Goal: Ask a question

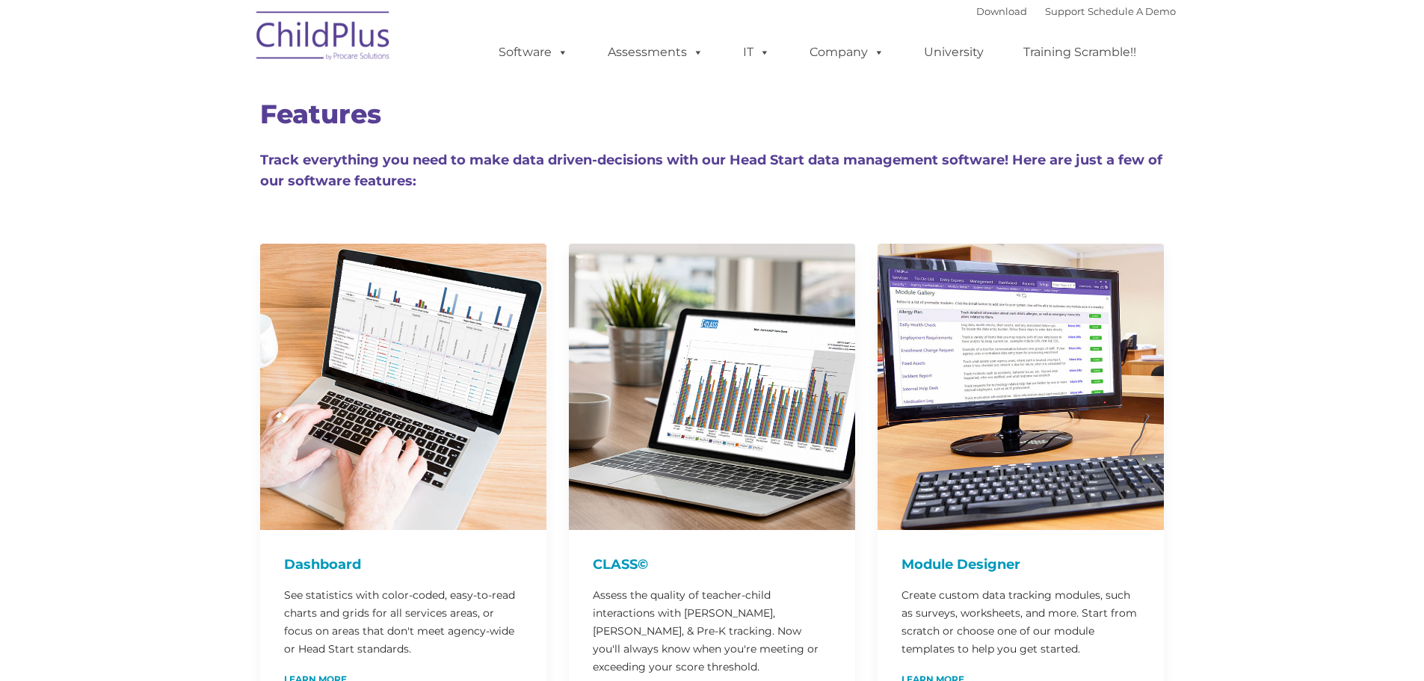
type input ""
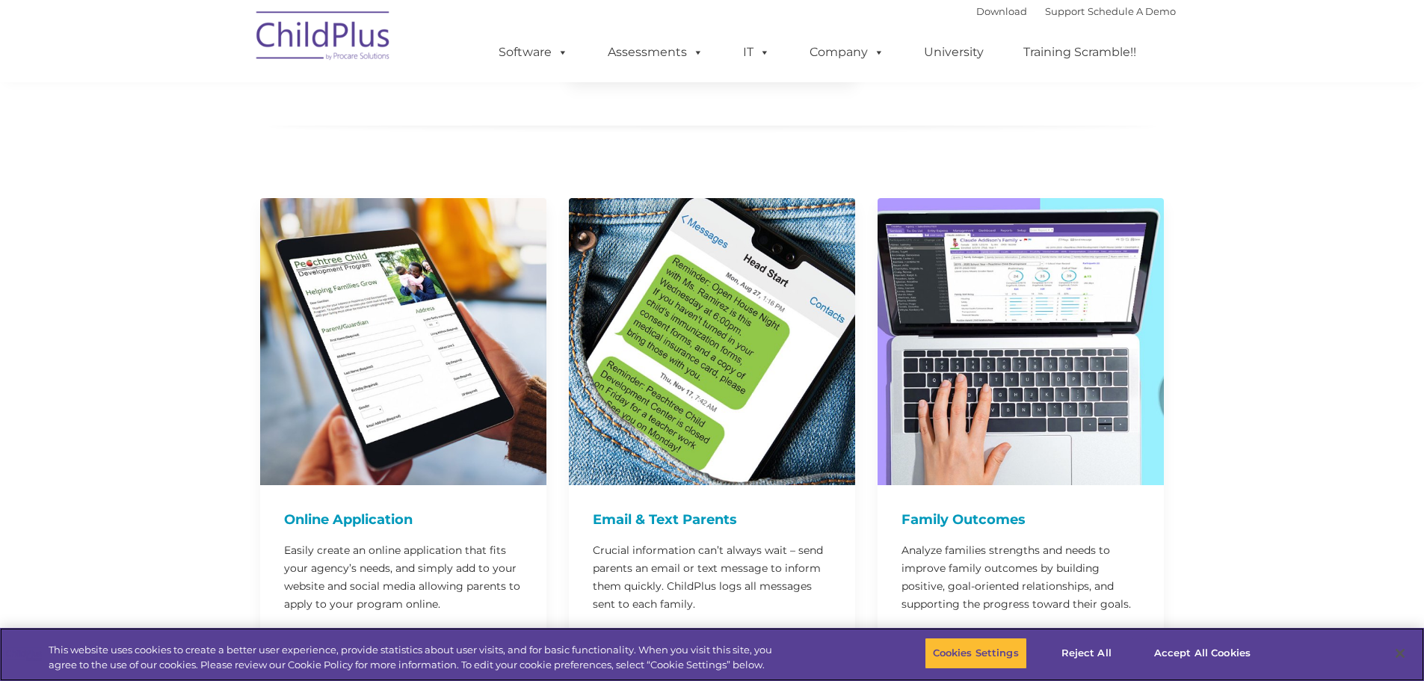
scroll to position [674, 0]
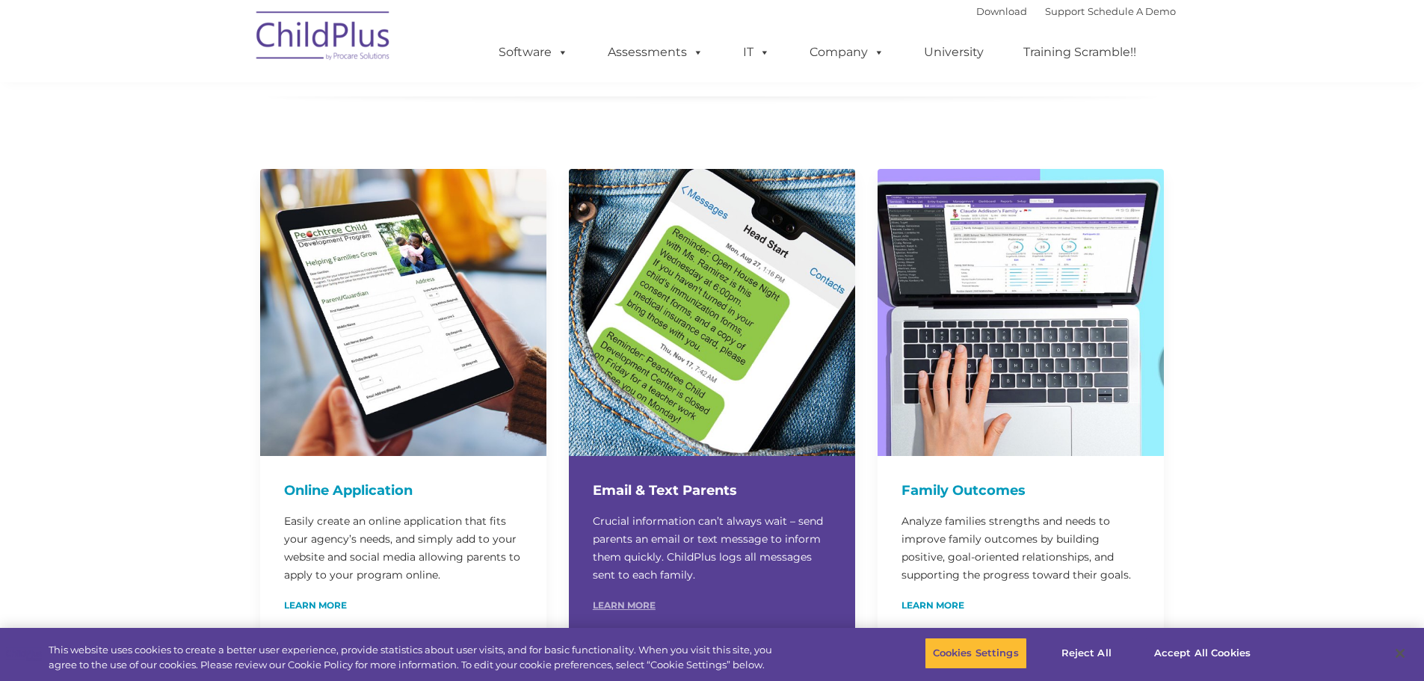
click at [643, 601] on link "Learn More" at bounding box center [624, 605] width 63 height 9
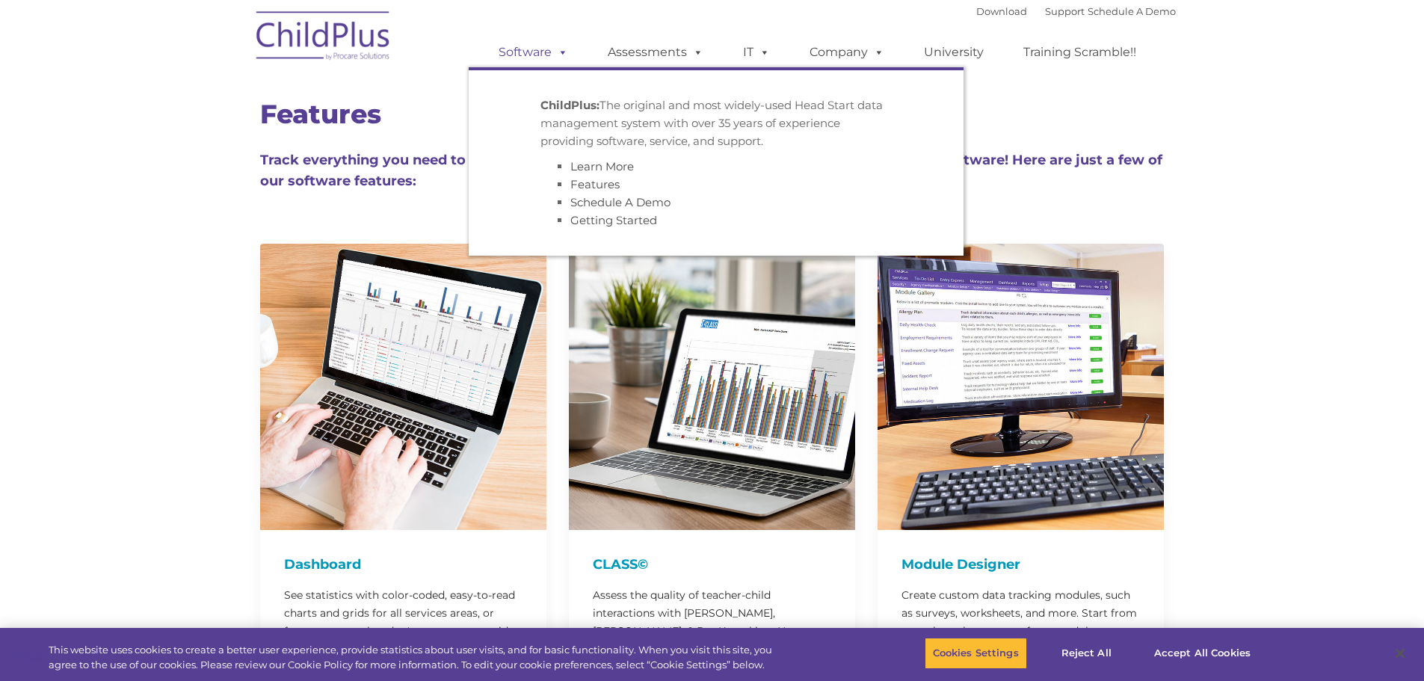
click at [535, 48] on link "Software" at bounding box center [533, 52] width 99 height 30
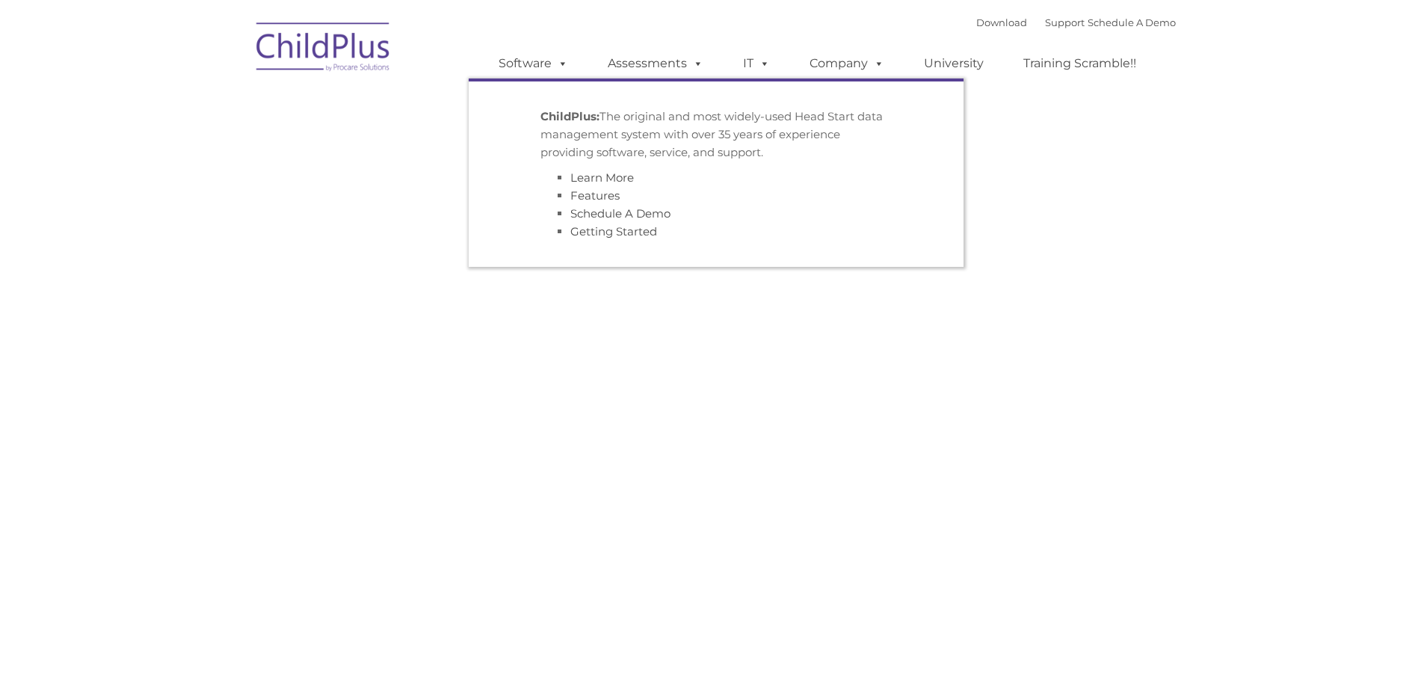
type input ""
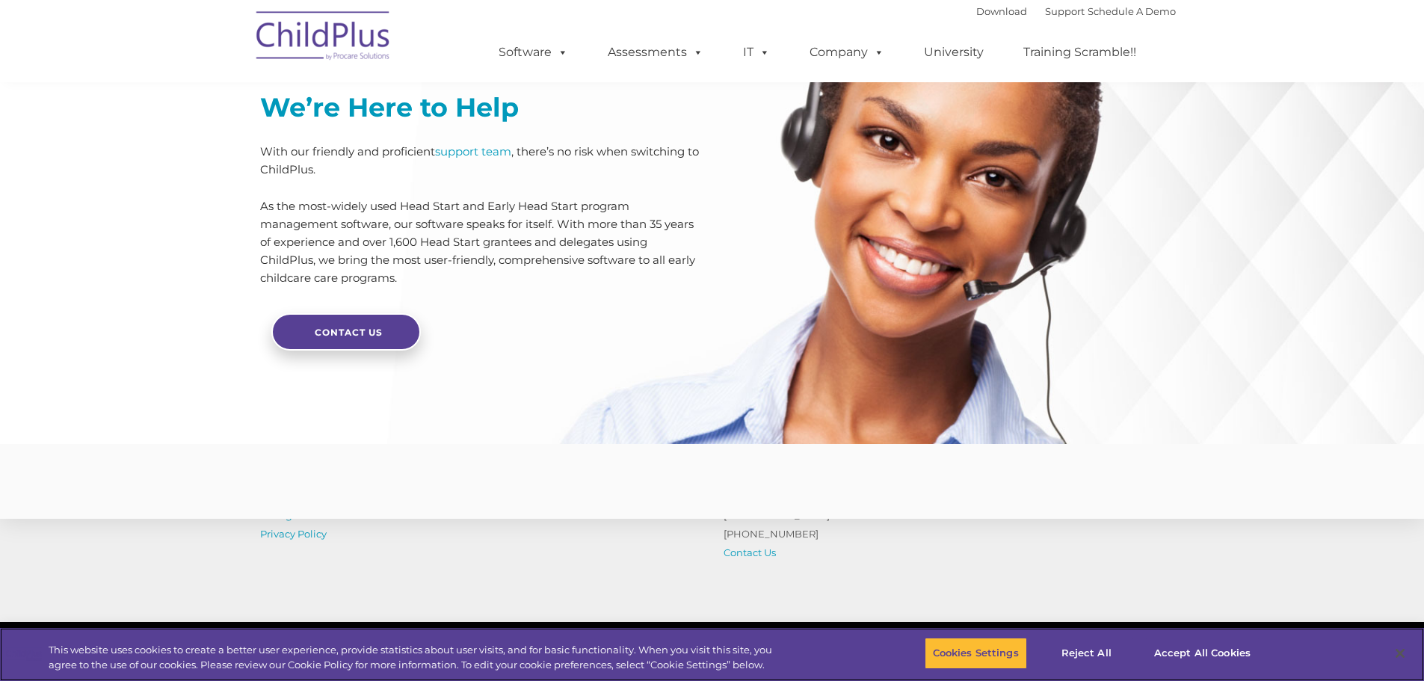
scroll to position [3349, 0]
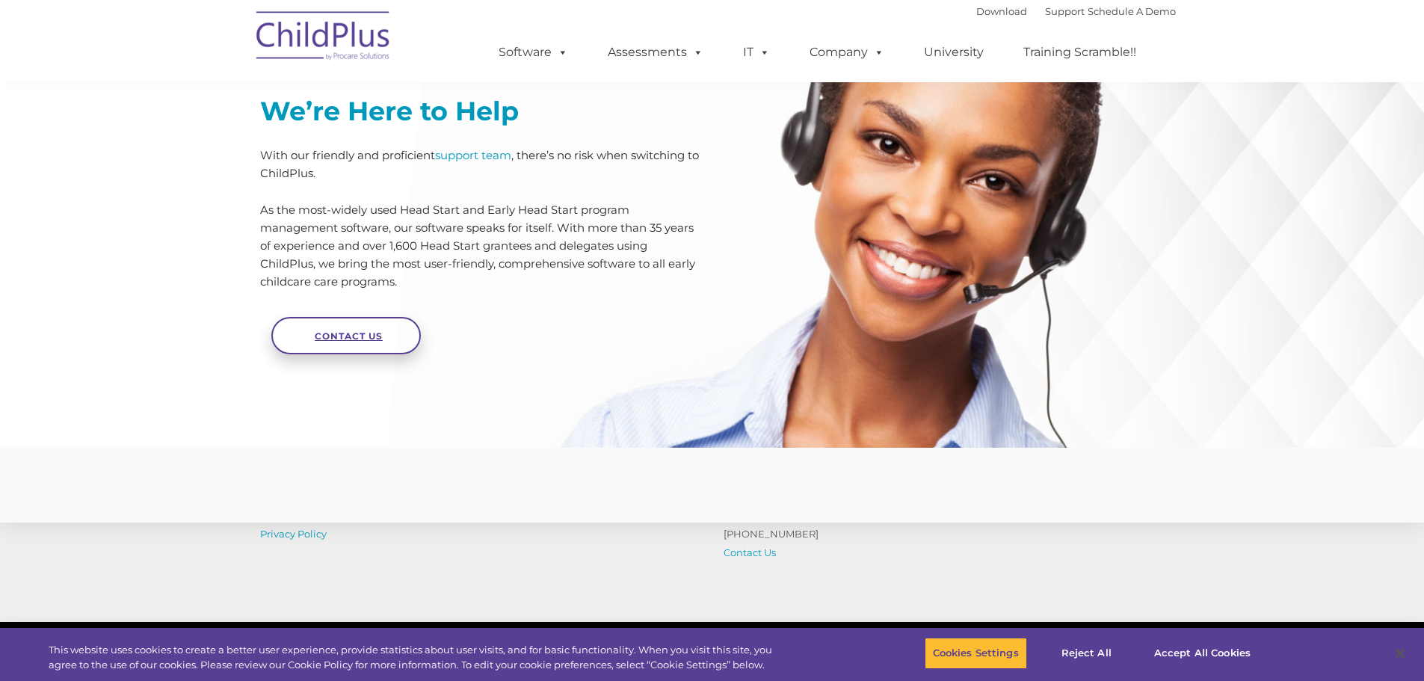
click at [350, 345] on link "Contact Us" at bounding box center [345, 335] width 149 height 37
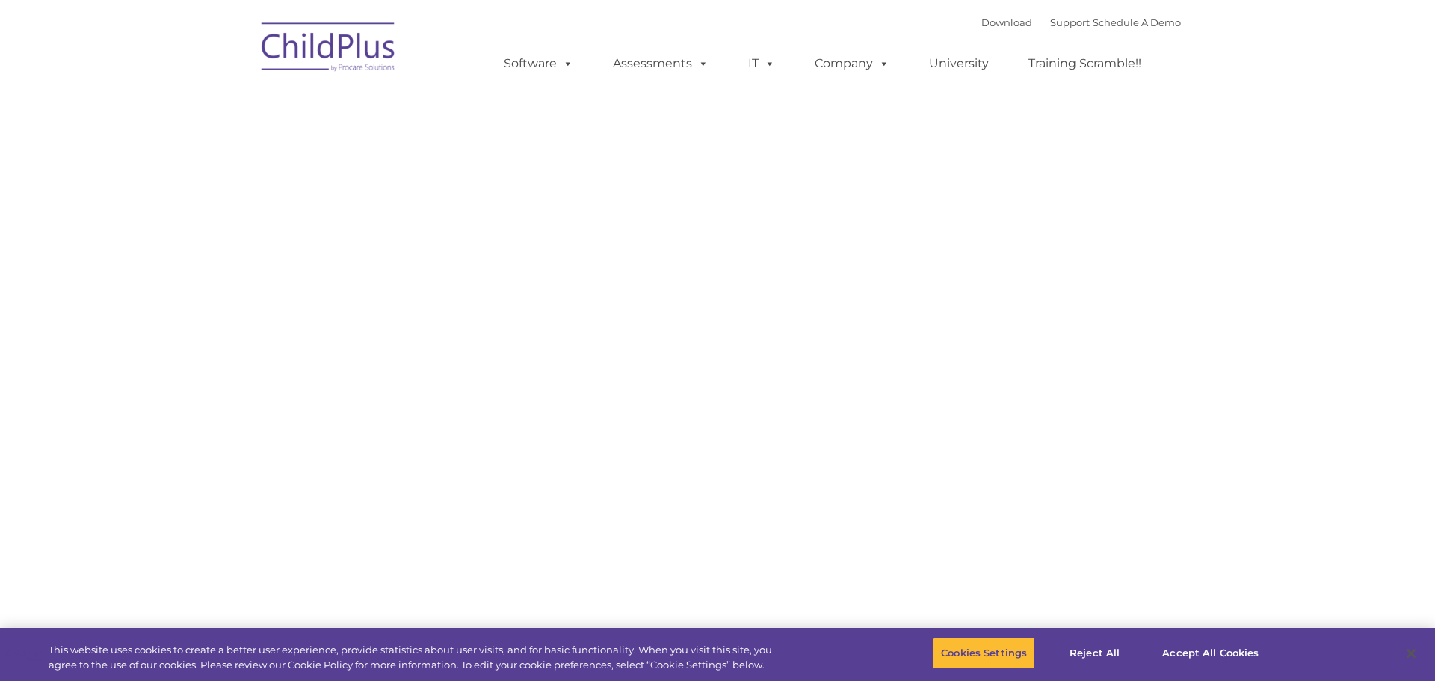
type input ""
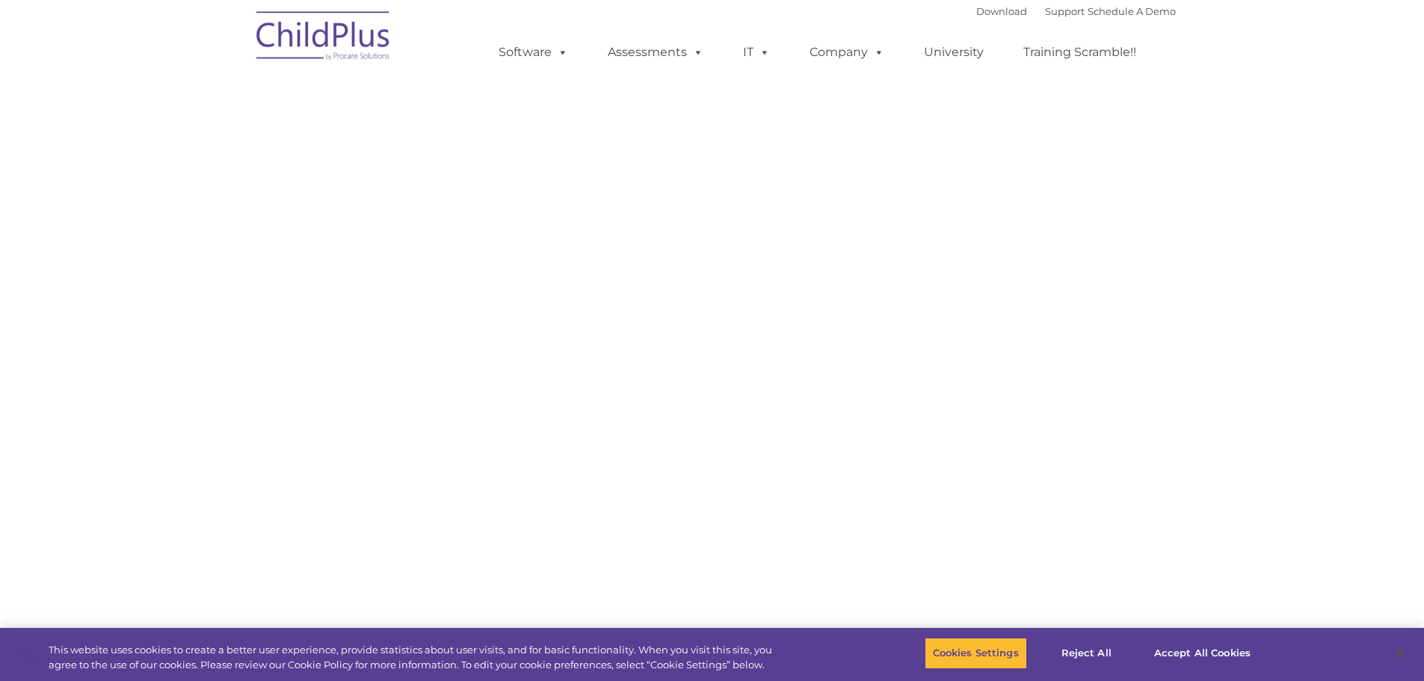
select select "MEDIUM"
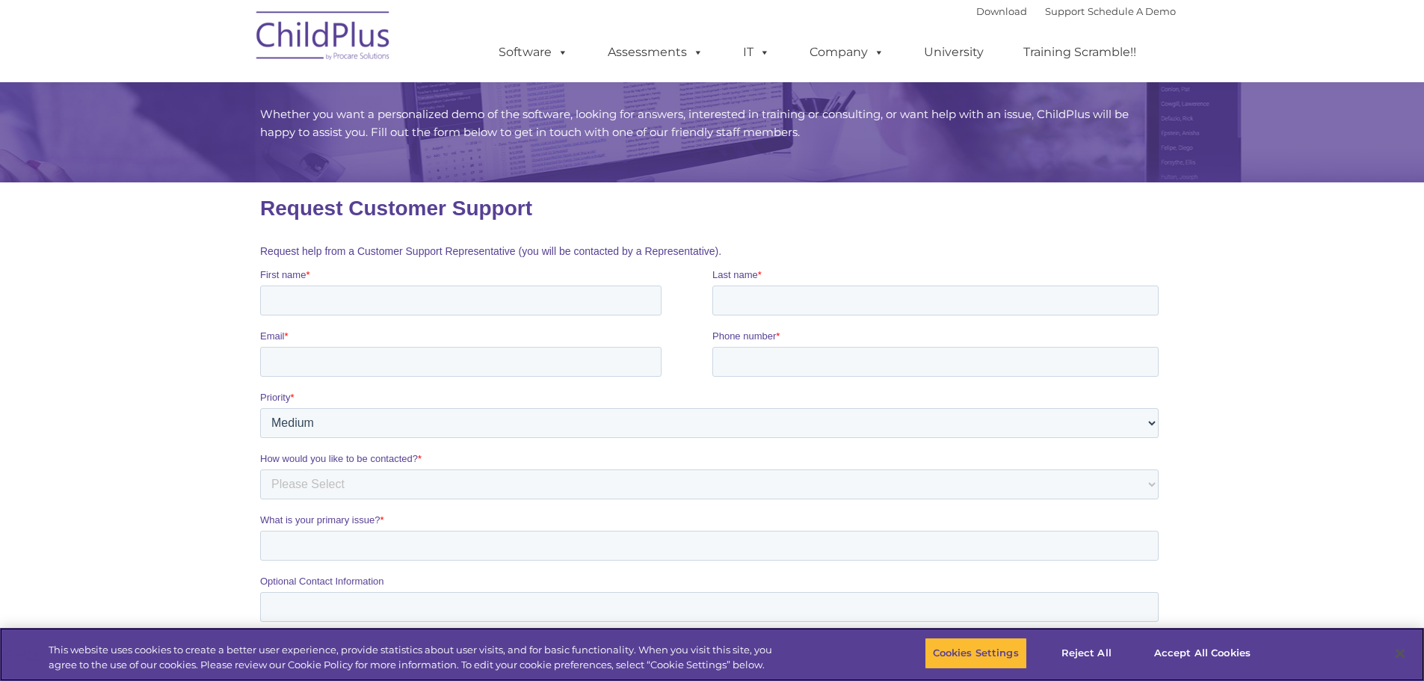
scroll to position [75, 0]
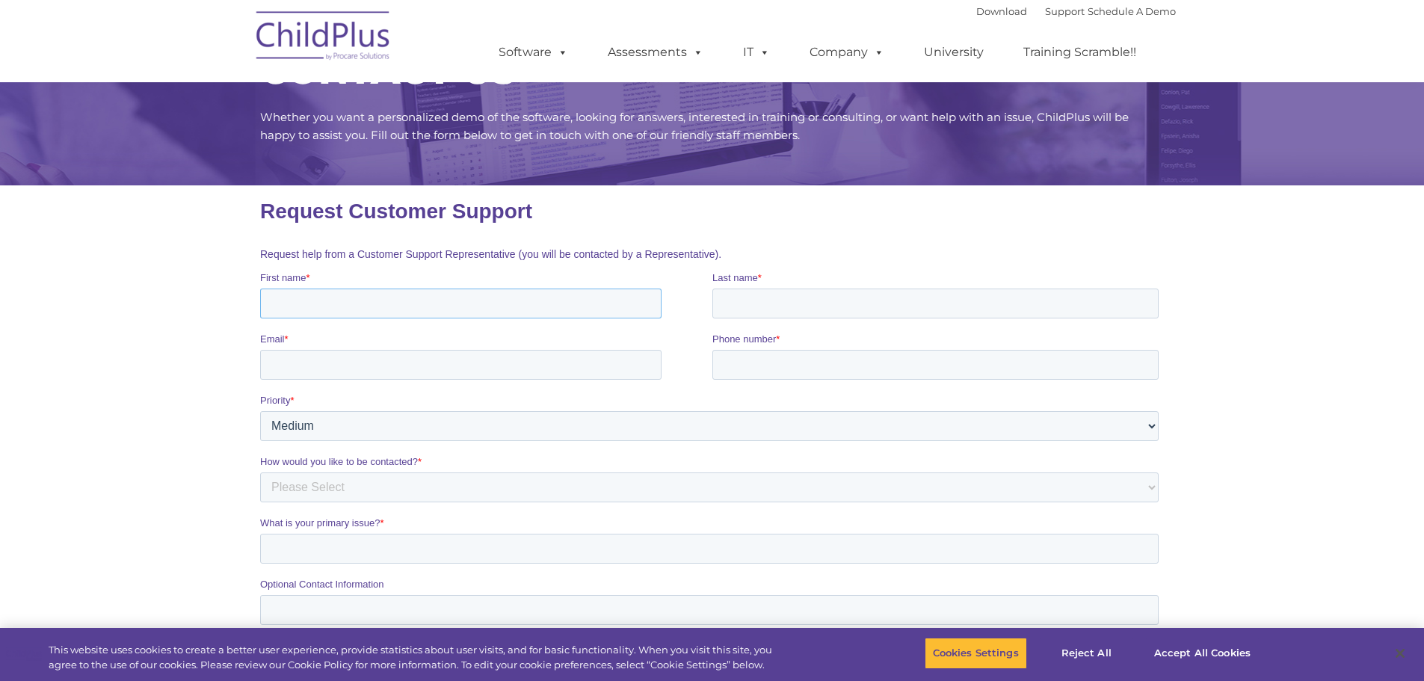
click at [421, 297] on input "First name *" at bounding box center [459, 303] width 401 height 30
type input "[PERSON_NAME]"
click at [794, 310] on input "Last name *" at bounding box center [934, 303] width 446 height 30
type input "[PERSON_NAME]"
click at [643, 364] on input "Email *" at bounding box center [459, 365] width 401 height 30
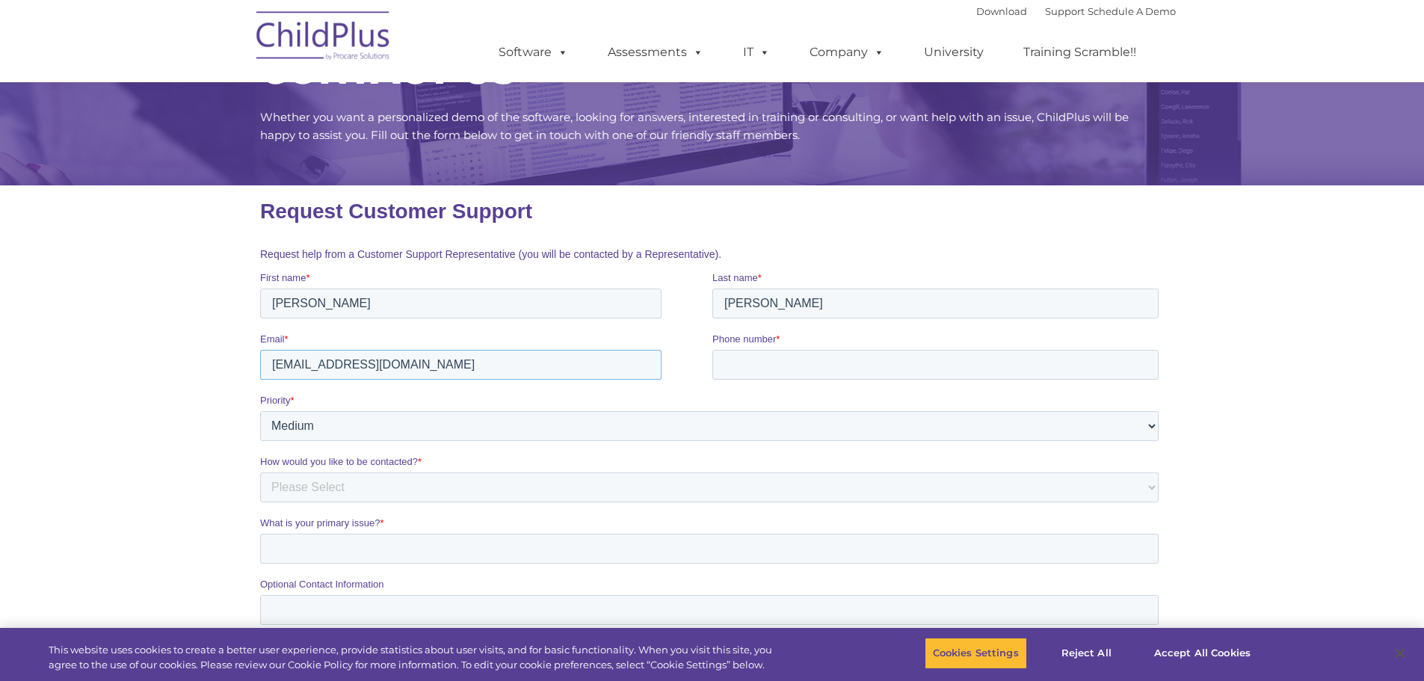
type input "[EMAIL_ADDRESS][DOMAIN_NAME]"
click at [1060, 371] on input "Phone number *" at bounding box center [934, 365] width 446 height 30
type input "5414133172"
click at [452, 423] on select "Please Select Low Medium High" at bounding box center [708, 426] width 898 height 30
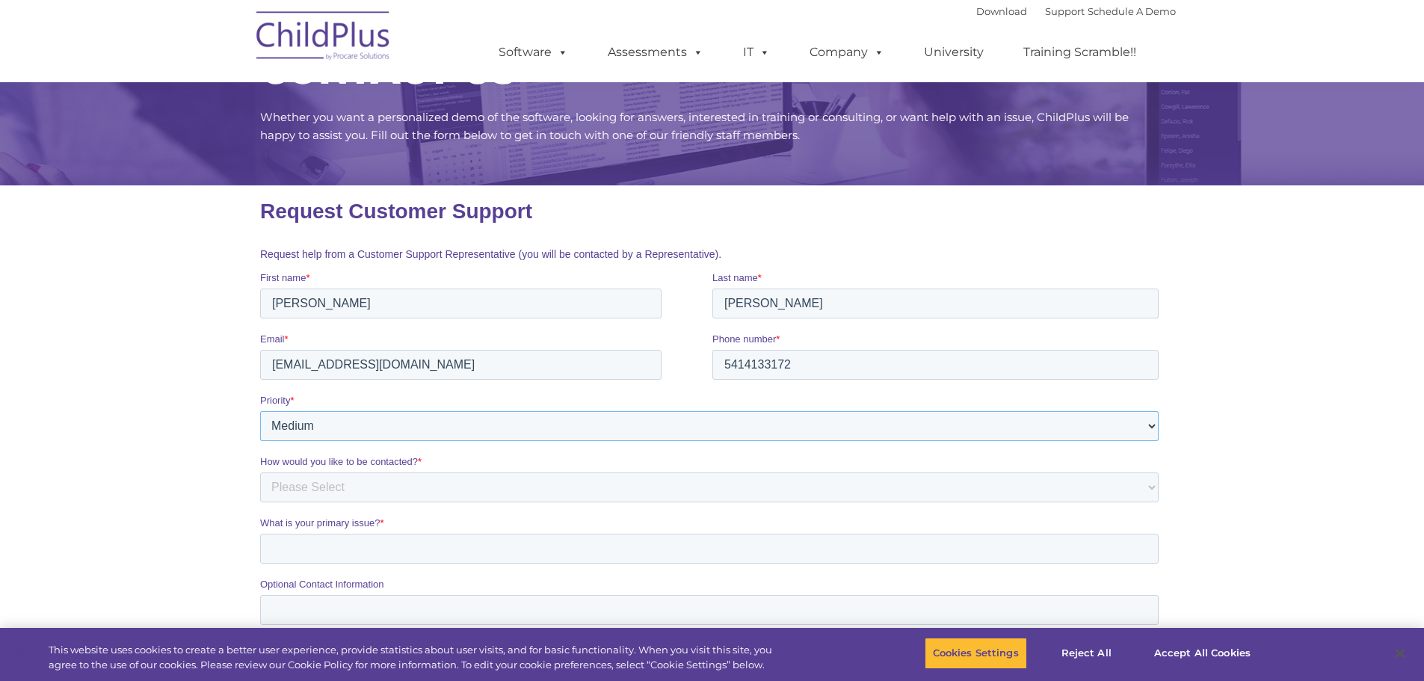
scroll to position [149, 0]
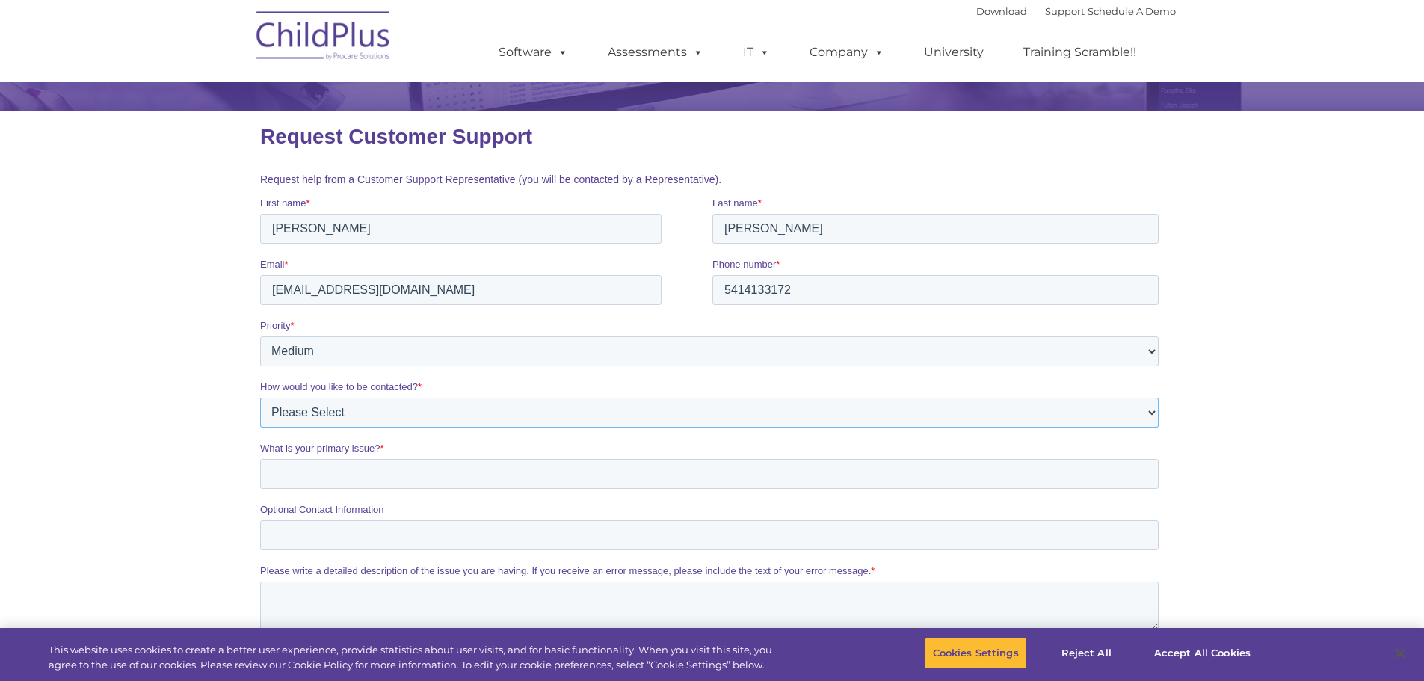
click at [434, 416] on select "Please Select Phone Email" at bounding box center [708, 413] width 898 height 30
select select "Email"
click at [259, 398] on select "Please Select Phone Email" at bounding box center [708, 413] width 898 height 30
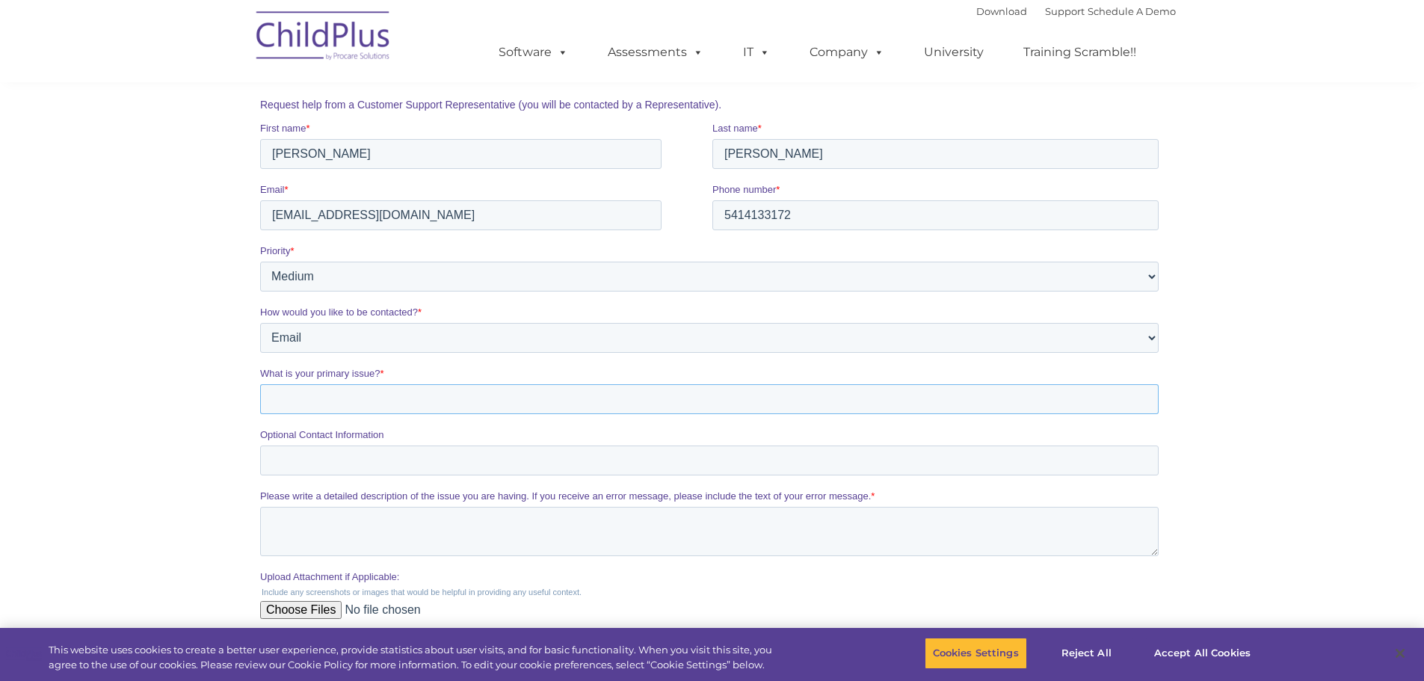
click at [379, 404] on input "What is your primary issue? *" at bounding box center [708, 399] width 898 height 30
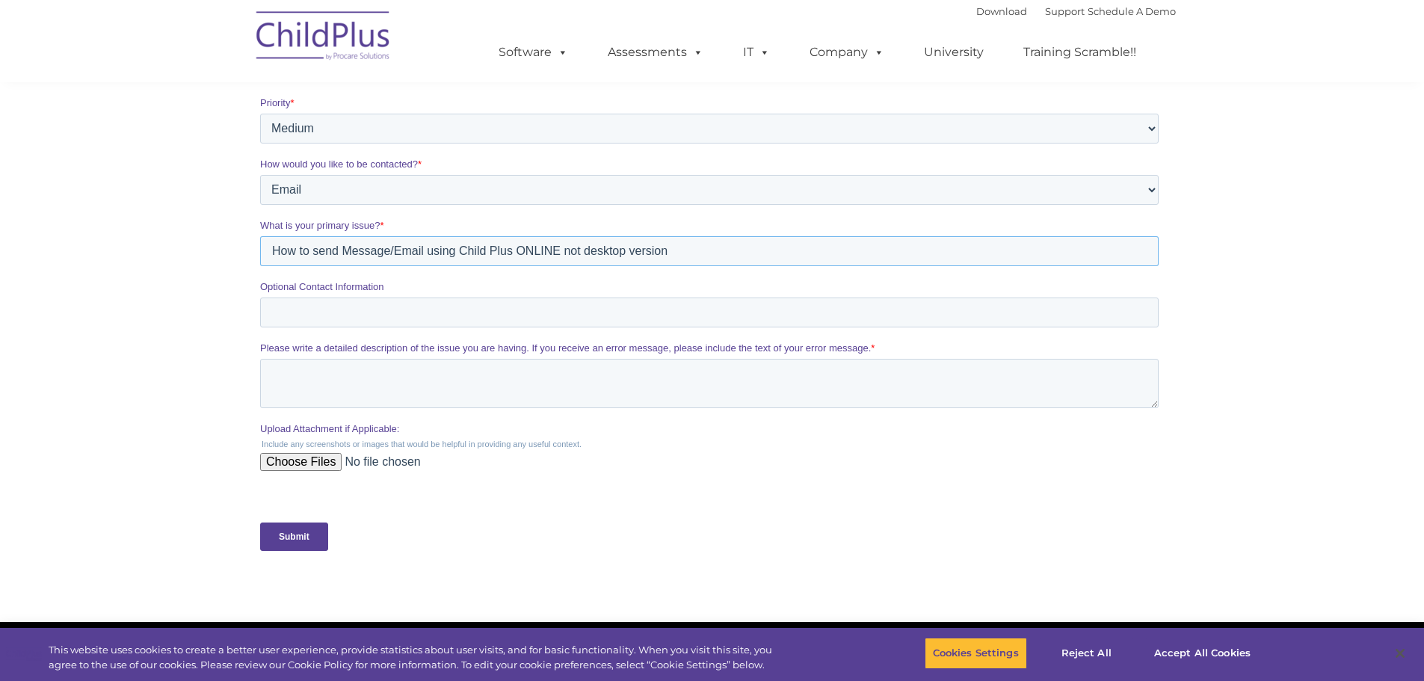
scroll to position [374, 0]
type input "How to send Message/Email using Child Plus ONLINE not desktop version"
click at [357, 378] on textarea "Please write a detailed description of the issue you are having. If you receive…" at bounding box center [708, 381] width 898 height 49
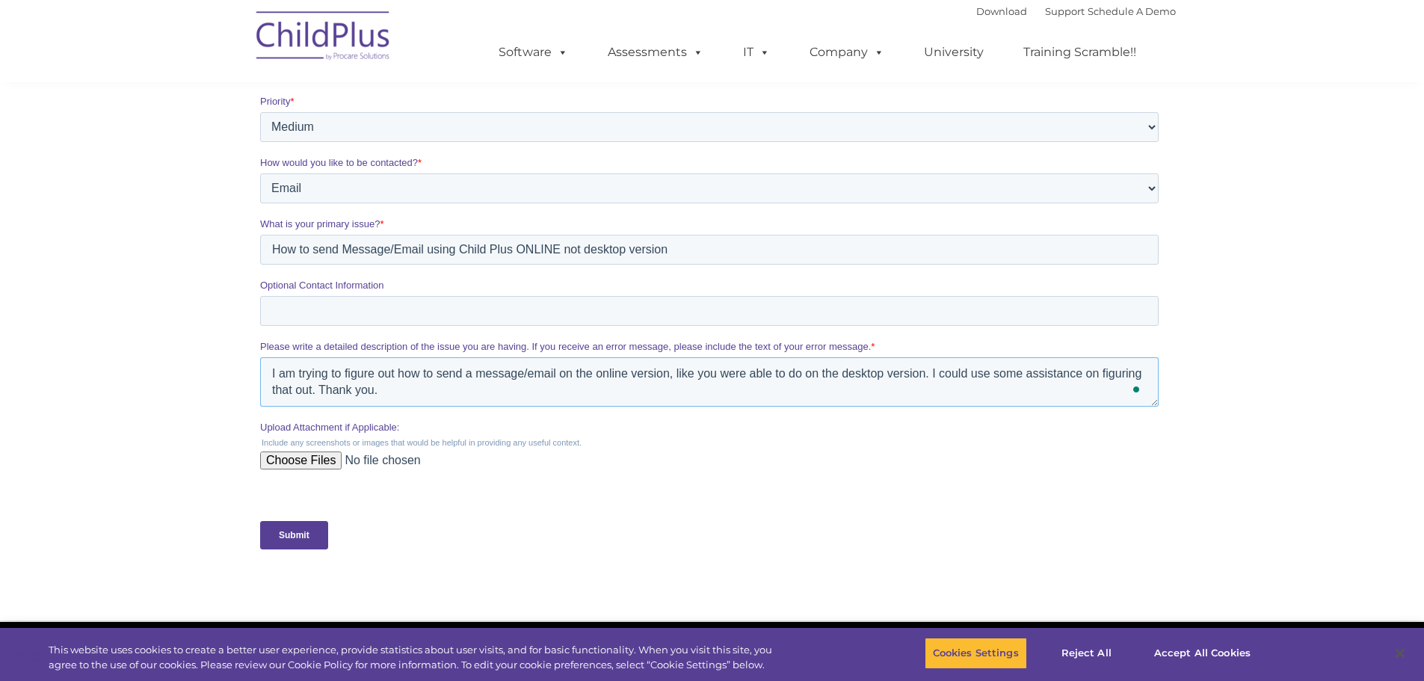
type textarea "I am trying to figure out how to send a message/email on the online version, li…"
click at [299, 538] on input "Submit" at bounding box center [293, 535] width 68 height 28
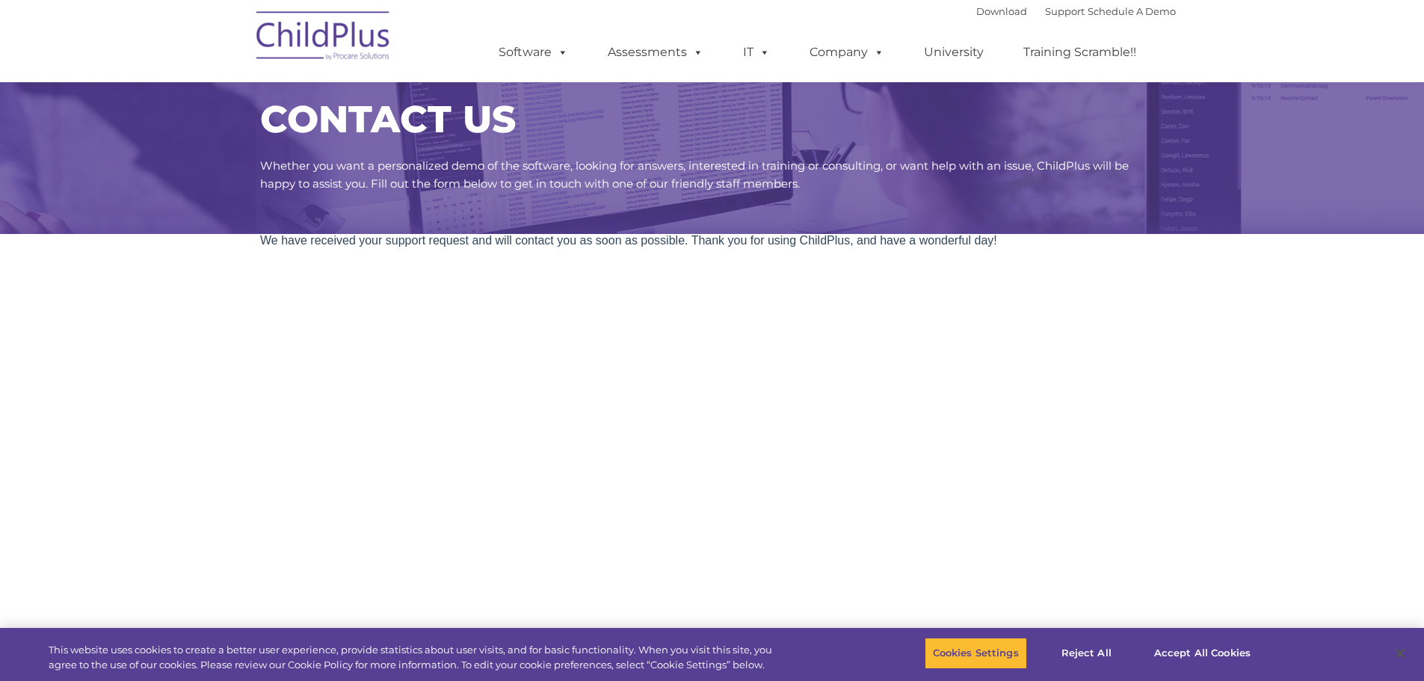
scroll to position [0, 0]
